Goal: Find specific page/section: Find specific page/section

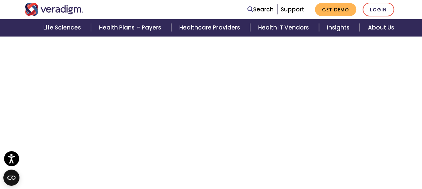
scroll to position [2248, 0]
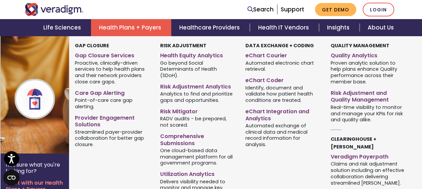
click at [97, 36] on link "Health Plans + Payers" at bounding box center [131, 27] width 80 height 17
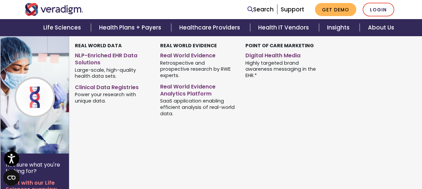
scroll to position [338, 0]
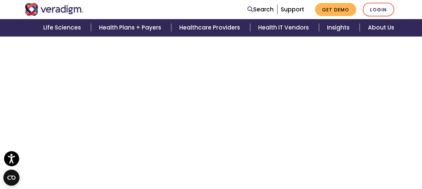
click at [110, 9] on div at bounding box center [100, 9] width 160 height 13
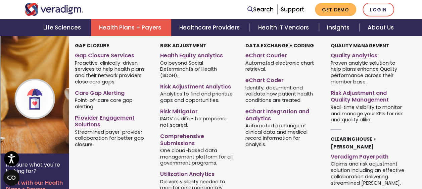
scroll to position [1209, 0]
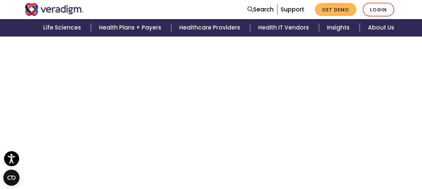
click at [113, 11] on div at bounding box center [100, 9] width 160 height 13
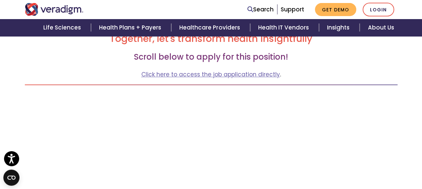
scroll to position [102, 0]
